Goal: Transaction & Acquisition: Purchase product/service

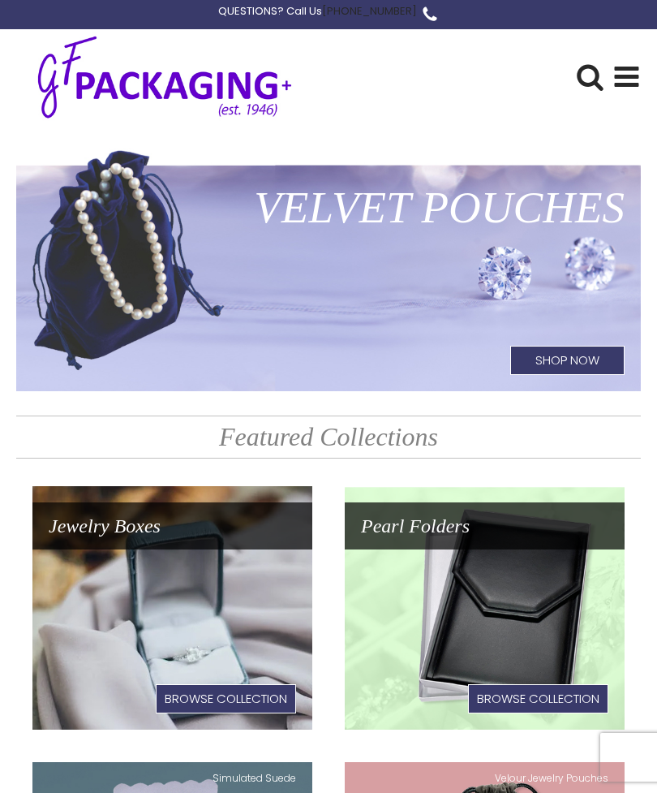
click at [618, 78] on use at bounding box center [627, 77] width 24 height 20
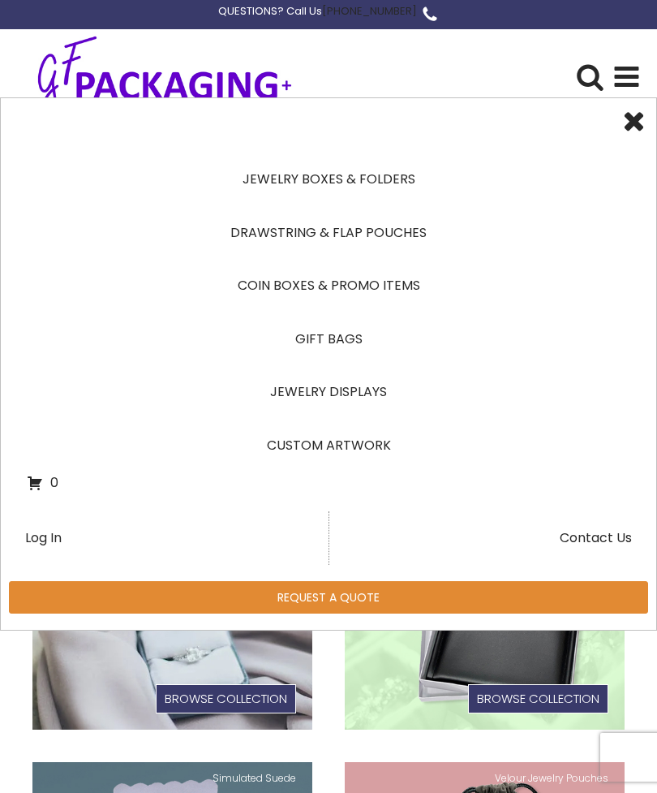
click at [376, 389] on link "Jewelry Displays" at bounding box center [329, 392] width 604 height 54
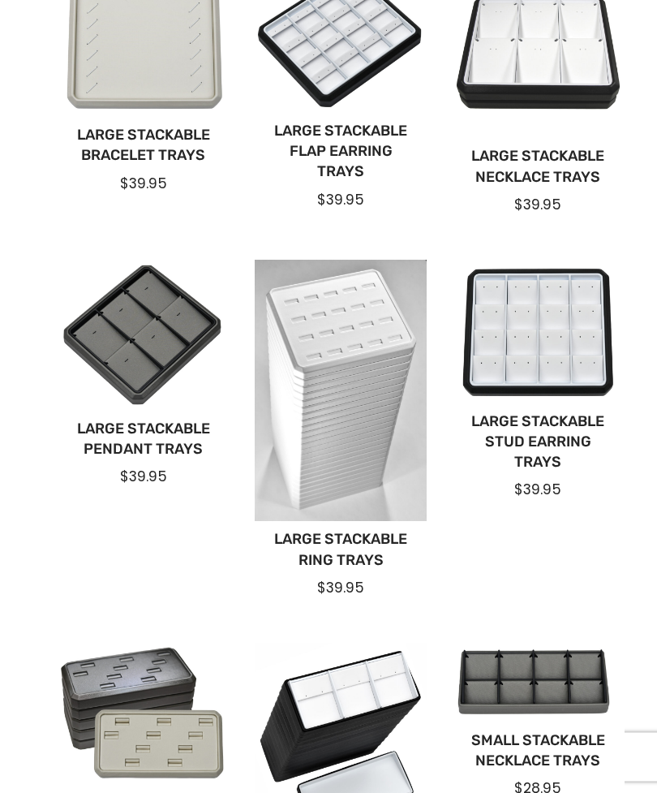
scroll to position [544, 0]
click at [376, 394] on div at bounding box center [340, 390] width 171 height 261
click at [359, 540] on link "Large Stackable Ring Trays" at bounding box center [340, 549] width 145 height 41
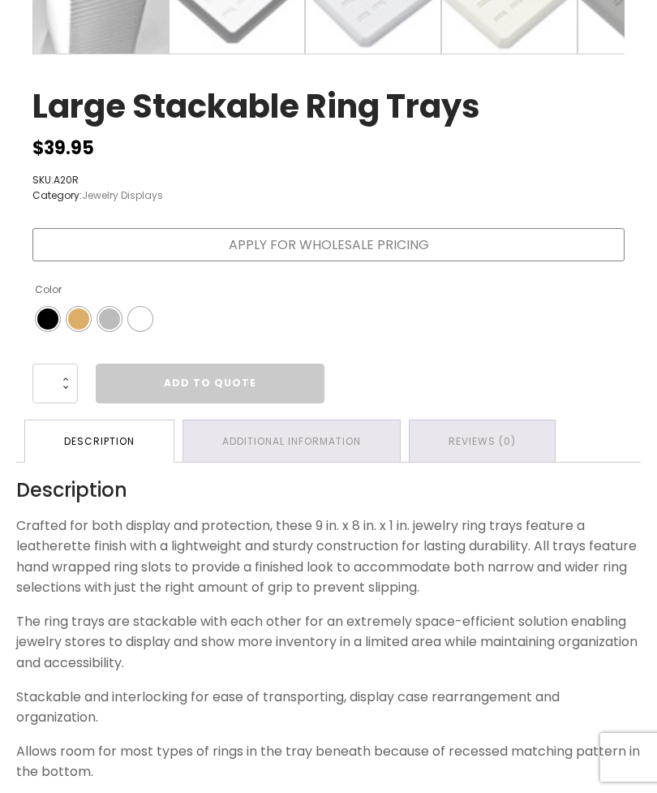
scroll to position [1169, 0]
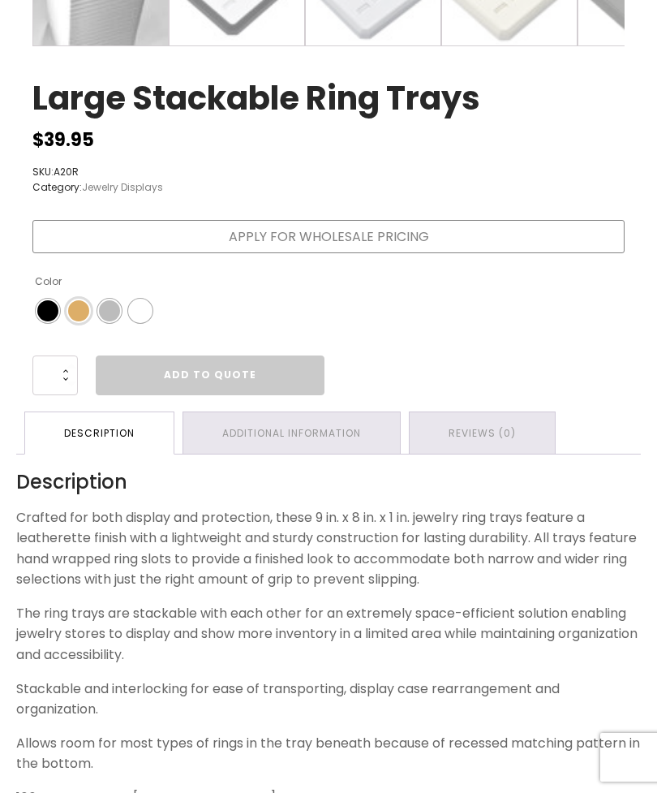
click at [81, 312] on span "Color" at bounding box center [78, 310] width 21 height 21
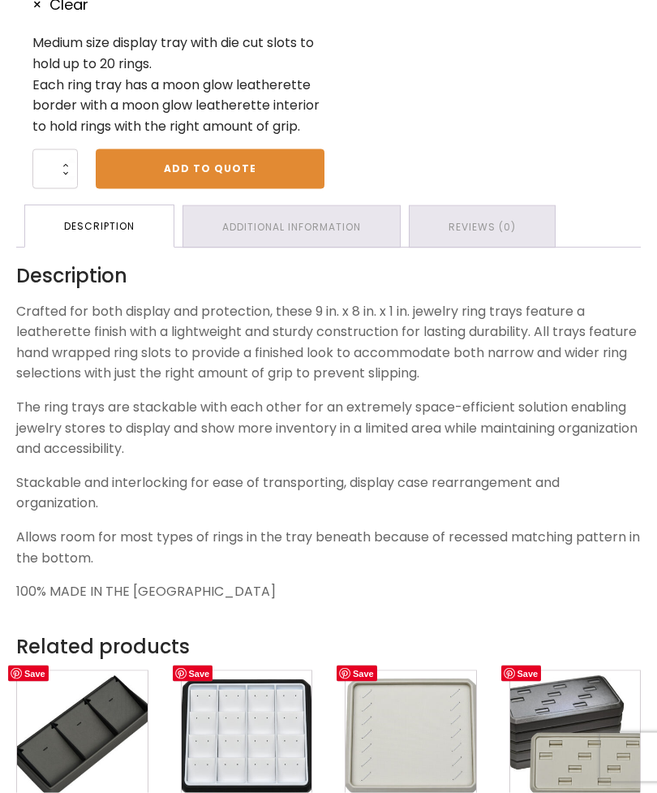
scroll to position [1084, 0]
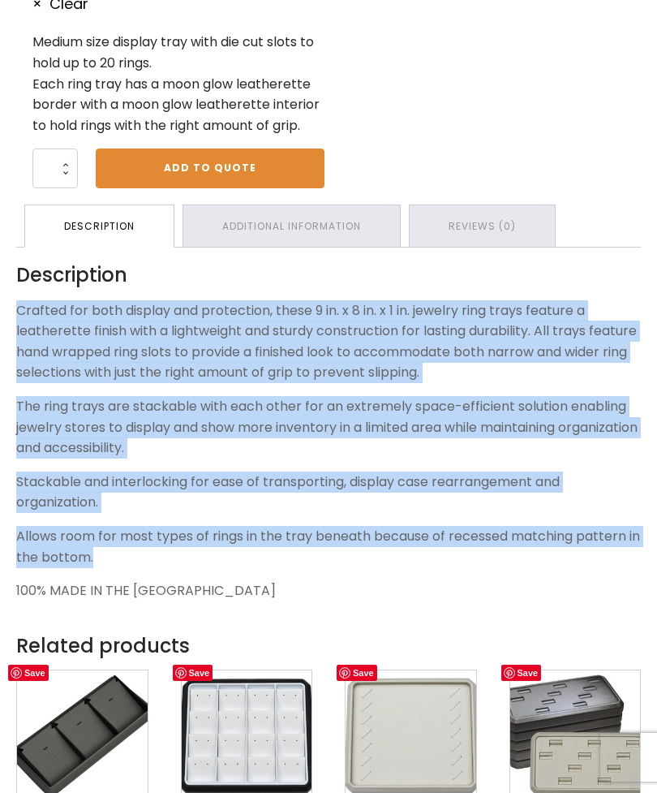
copy div "Crafted for both display and protection, these 9 in. x 8 in. x 1 in. jewelry ri…"
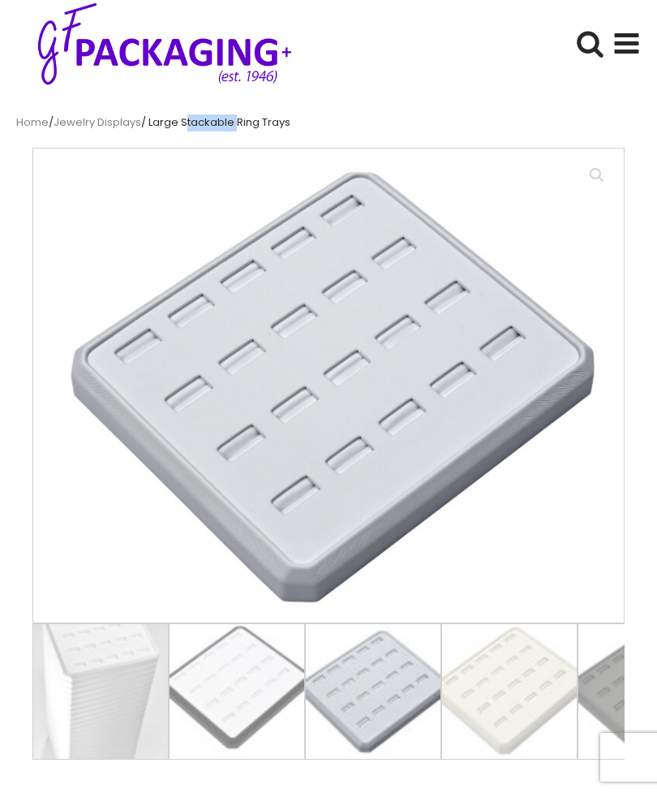
scroll to position [0, 0]
